Goal: Check status

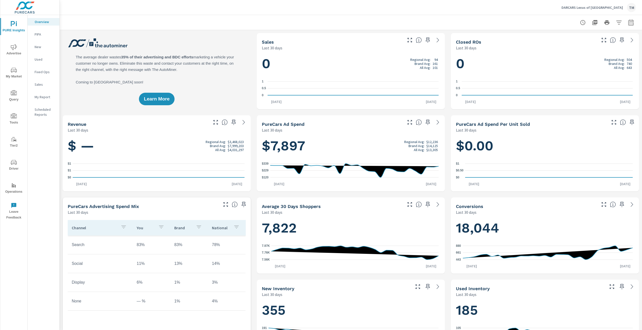
drag, startPoint x: 630, startPoint y: 21, endPoint x: 626, endPoint y: 21, distance: 4.0
click at [629, 21] on icon "button" at bounding box center [631, 23] width 6 height 6
click at [586, 44] on select "Custom [DATE] Last week Last 7 days Last 14 days Last 30 days Last 45 days Last…" at bounding box center [587, 44] width 50 height 10
click at [562, 39] on select "Custom [DATE] Last week Last 7 days Last 14 days Last 30 days Last 45 days Last…" at bounding box center [587, 44] width 50 height 10
select select "custom"
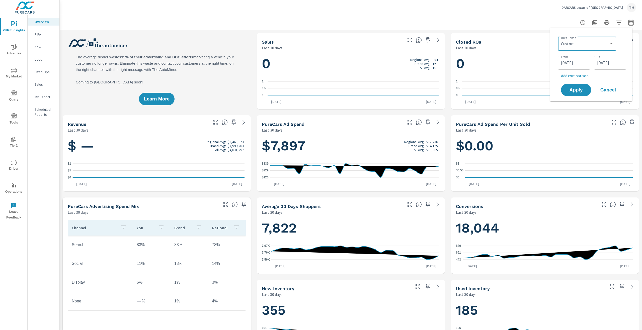
click at [585, 63] on input "[DATE]" at bounding box center [574, 63] width 28 height 10
click at [513, 77] on icon "button" at bounding box center [512, 77] width 3 height 2
click at [561, 94] on span "1" at bounding box center [557, 95] width 11 height 7
type input "[DATE]"
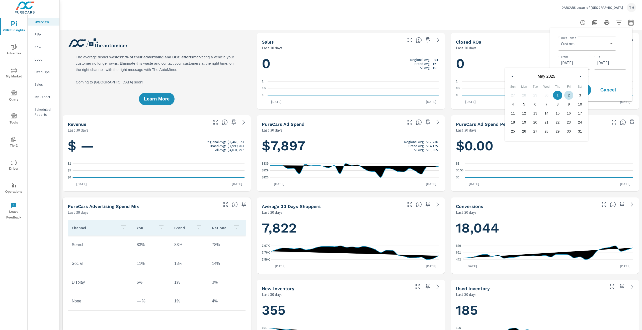
click at [621, 49] on div "Date Range Custom [DATE] Last week Last 7 days Last 14 days Last 30 days Last 4…" at bounding box center [592, 43] width 68 height 17
click at [584, 78] on p "+ Add comparison" at bounding box center [592, 76] width 68 height 6
select select "Previous period"
click at [580, 102] on span "Apply" at bounding box center [576, 104] width 21 height 5
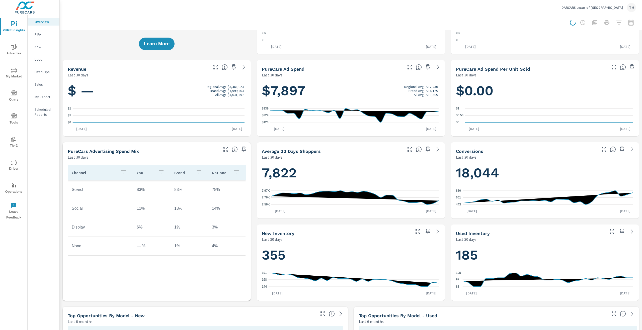
scroll to position [176, 0]
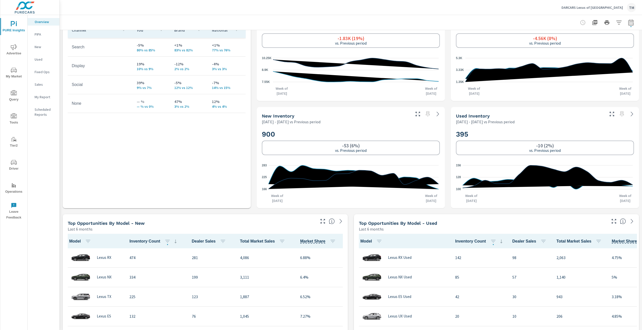
scroll to position [301, 0]
